Goal: Information Seeking & Learning: Learn about a topic

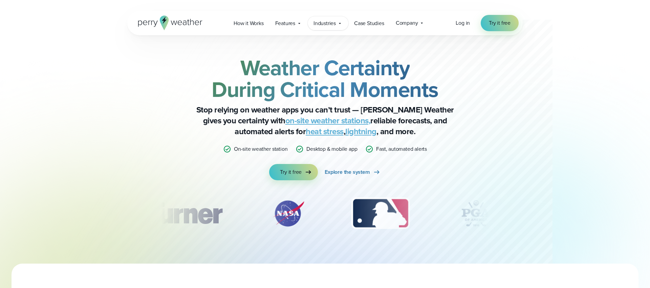
click at [338, 22] on icon at bounding box center [339, 23] width 5 height 5
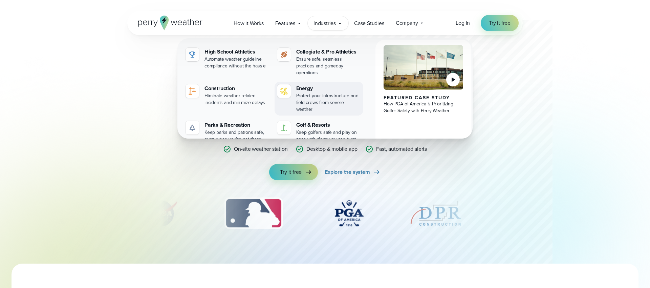
click at [324, 92] on div "Protect your infrastructure and field crews from severe weather" at bounding box center [328, 102] width 65 height 20
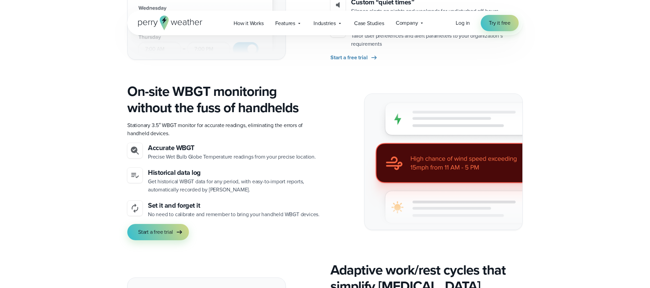
scroll to position [773, 0]
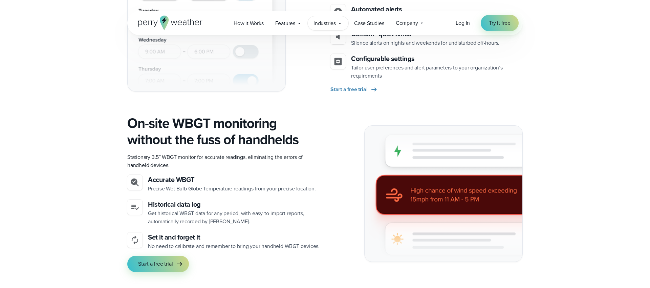
click at [327, 26] on span "Industries" at bounding box center [325, 23] width 22 height 8
